Goal: Task Accomplishment & Management: Manage account settings

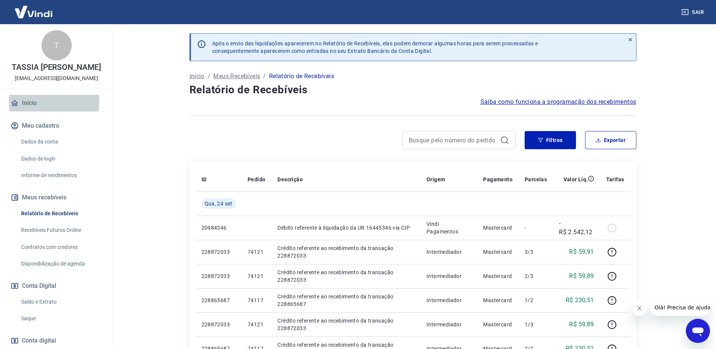
click at [30, 109] on link "Início" at bounding box center [56, 103] width 95 height 17
